Goal: Transaction & Acquisition: Purchase product/service

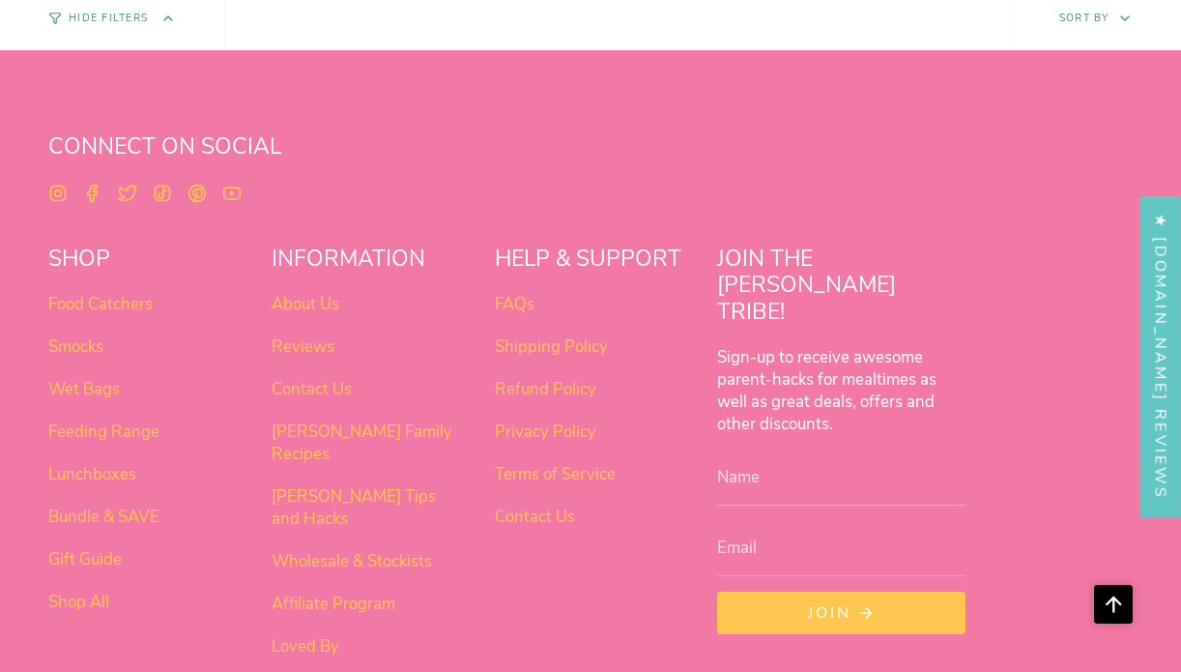
scroll to position [7038, 0]
